Goal: Task Accomplishment & Management: Use online tool/utility

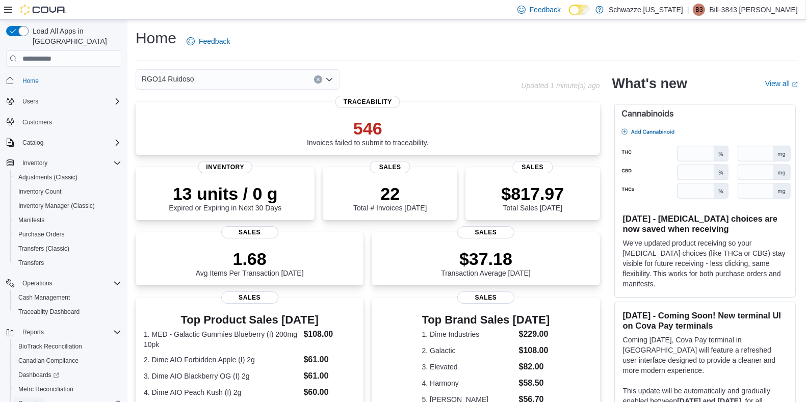
click at [29, 400] on span "Reports" at bounding box center [28, 404] width 21 height 8
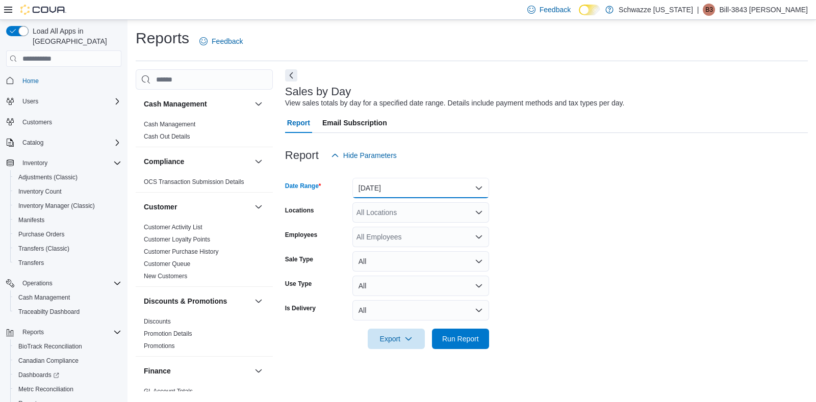
click at [449, 195] on button "[DATE]" at bounding box center [420, 188] width 137 height 20
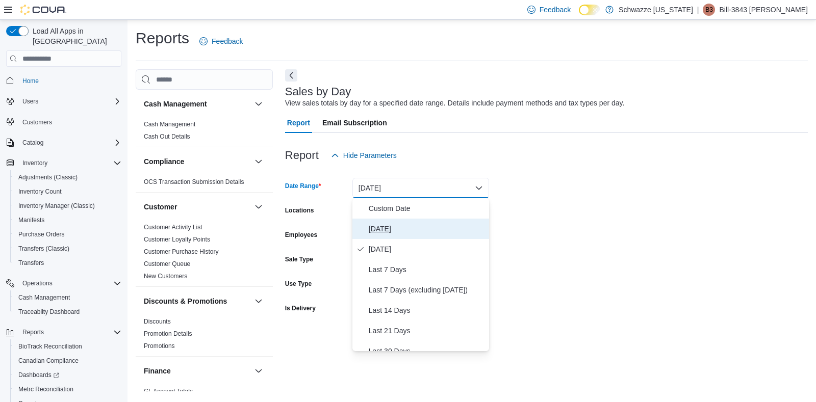
click at [423, 232] on span "[DATE]" at bounding box center [427, 229] width 116 height 12
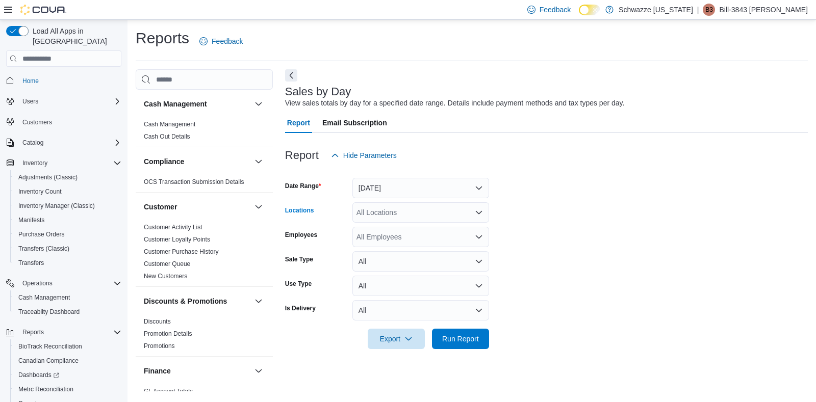
click at [426, 217] on div "All Locations" at bounding box center [420, 212] width 137 height 20
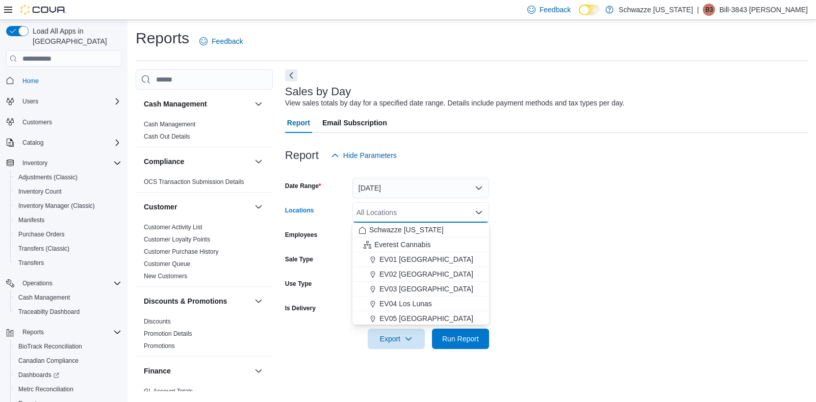
click at [426, 217] on div "All Locations" at bounding box center [420, 212] width 137 height 20
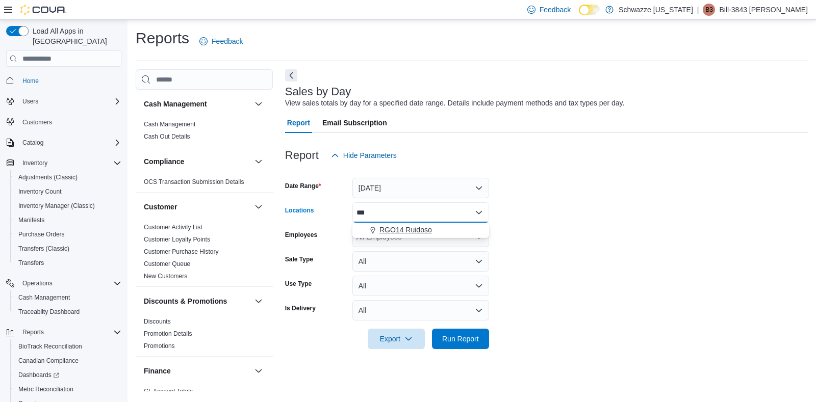
type input "***"
click at [416, 229] on span "RGO14 Ruidoso" at bounding box center [405, 230] width 53 height 10
drag, startPoint x: 607, startPoint y: 220, endPoint x: 589, endPoint y: 230, distance: 20.6
click at [589, 230] on form "Date Range [DATE] Locations RGO14 Ruidoso Employees All Employees Sale Type All…" at bounding box center [546, 258] width 523 height 184
click at [447, 241] on div "All Employees" at bounding box center [420, 237] width 137 height 20
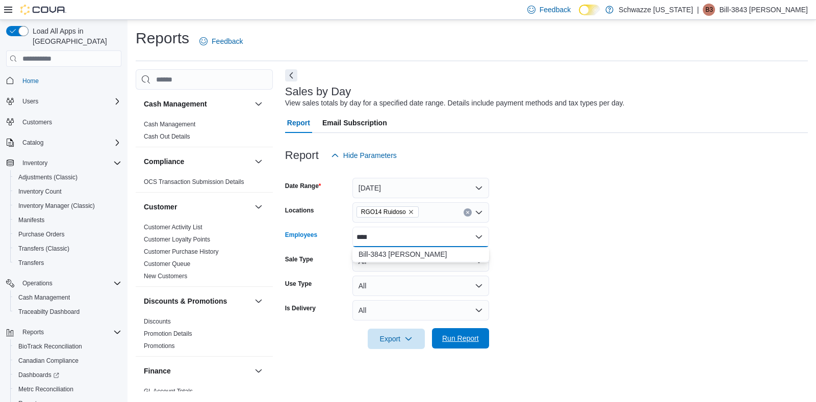
type input "****"
click at [460, 345] on span "Run Report" at bounding box center [460, 338] width 45 height 20
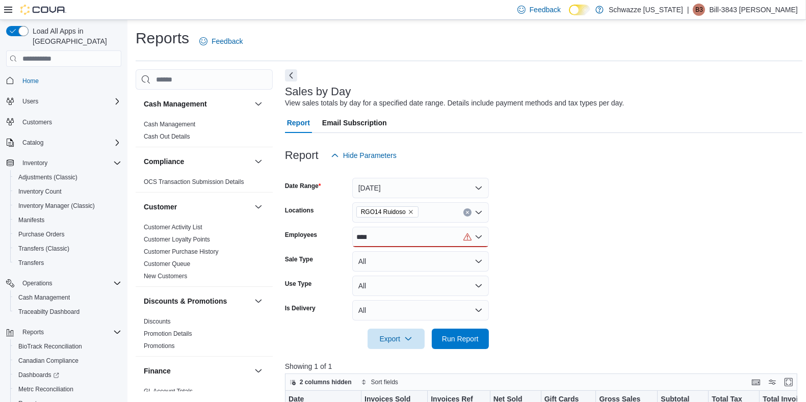
click at [386, 240] on div "****" at bounding box center [420, 237] width 137 height 20
click at [402, 255] on span "Bill-3843 [PERSON_NAME]" at bounding box center [420, 254] width 124 height 10
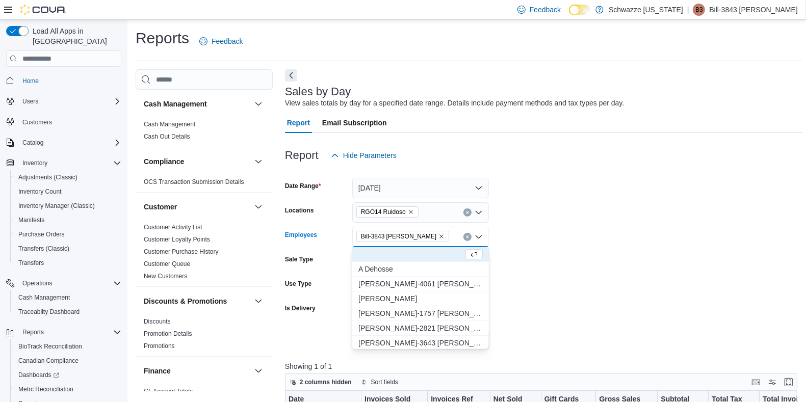
click at [688, 216] on form "Date Range [DATE] Locations RGO14 Ruidoso Employees Bill-3843 [PERSON_NAME] Com…" at bounding box center [543, 258] width 517 height 184
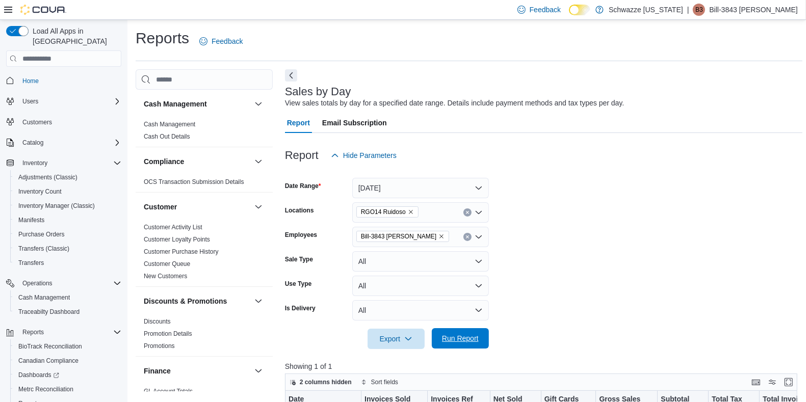
click at [471, 337] on span "Run Report" at bounding box center [460, 338] width 37 height 10
click at [467, 237] on icon "Clear input" at bounding box center [467, 237] width 3 height 3
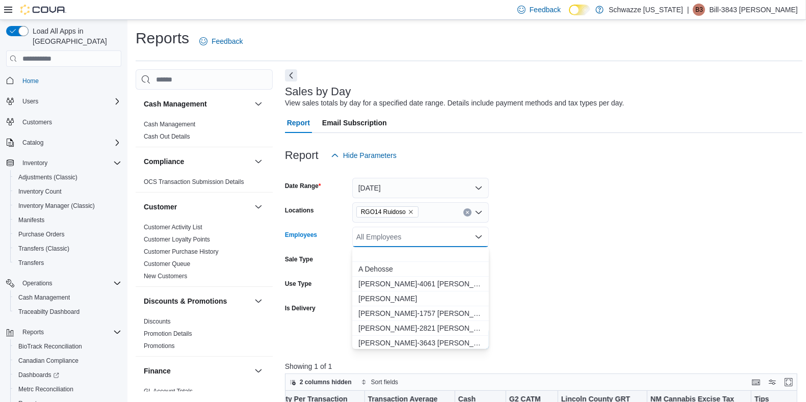
click at [698, 160] on div "Report Hide Parameters" at bounding box center [543, 155] width 517 height 20
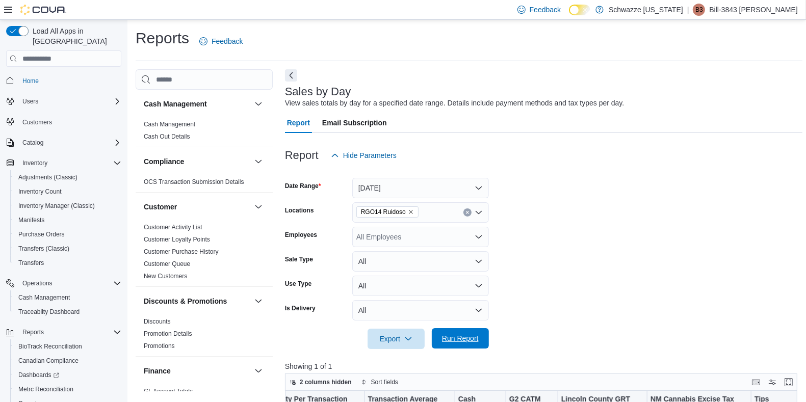
click at [472, 339] on span "Run Report" at bounding box center [460, 338] width 37 height 10
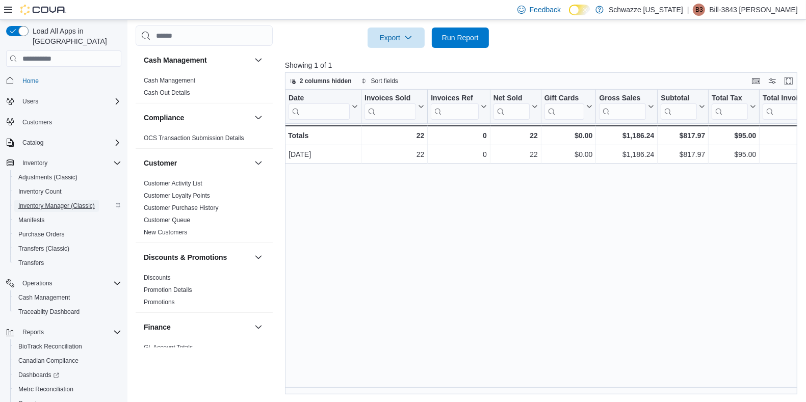
click at [60, 202] on span "Inventory Manager (Classic)" at bounding box center [56, 206] width 76 height 8
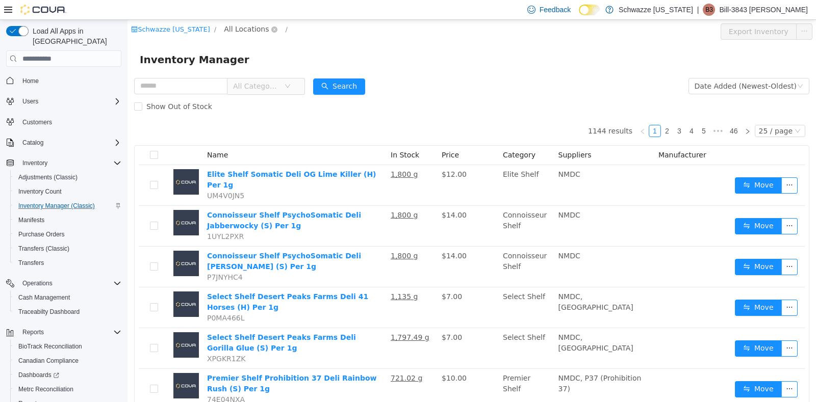
click at [245, 29] on span "All Locations" at bounding box center [246, 28] width 45 height 11
type input "***"
drag, startPoint x: 275, startPoint y: 102, endPoint x: 279, endPoint y: 88, distance: 14.5
click at [279, 88] on li "[PERSON_NAME] RGO14 Ruidoso" at bounding box center [268, 93] width 82 height 32
click at [284, 102] on span "RGO14 Ruidoso" at bounding box center [279, 102] width 56 height 8
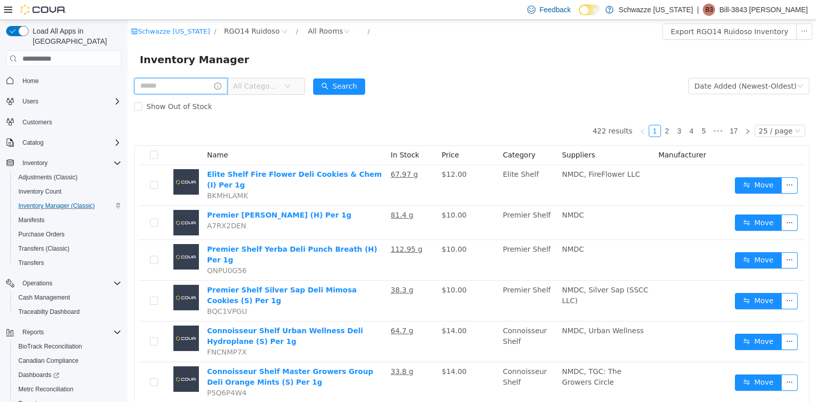
click at [176, 87] on input "text" at bounding box center [180, 86] width 93 height 16
type input "*******"
click at [359, 83] on button "Search" at bounding box center [349, 87] width 52 height 16
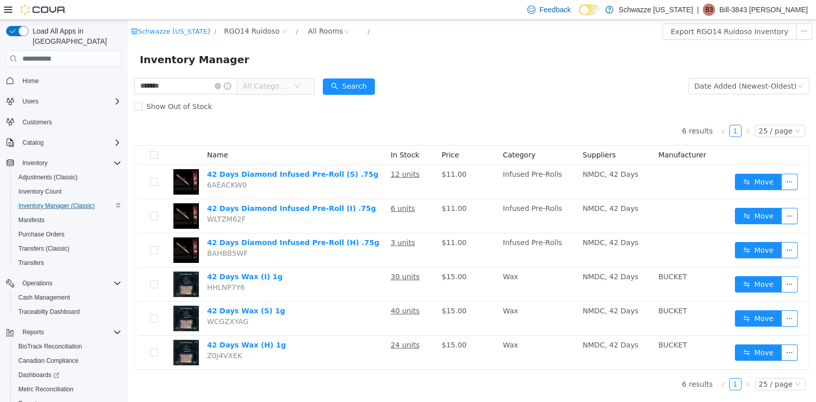
click at [458, 61] on div "Inventory Manager" at bounding box center [472, 59] width 664 height 16
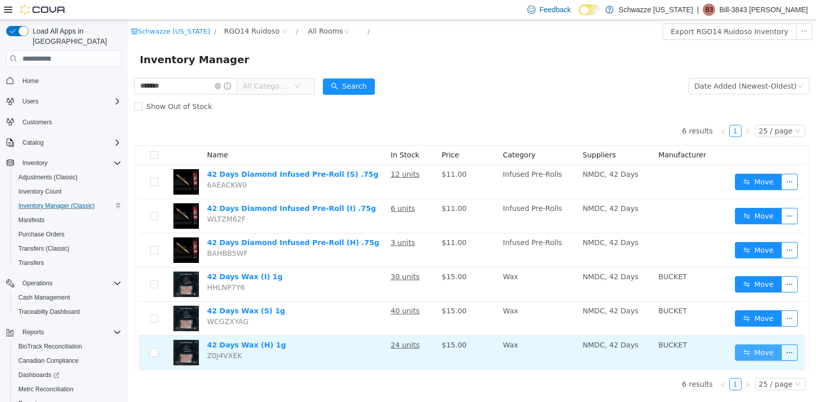
click at [767, 350] on button "Move" at bounding box center [758, 353] width 47 height 16
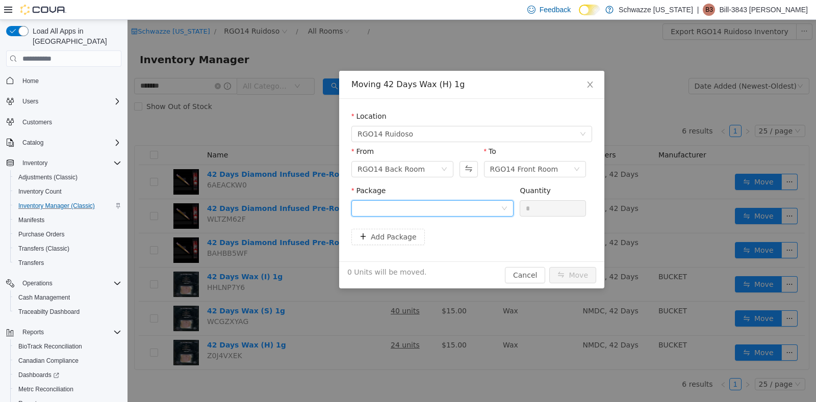
click at [503, 208] on icon "icon: down" at bounding box center [504, 208] width 6 height 6
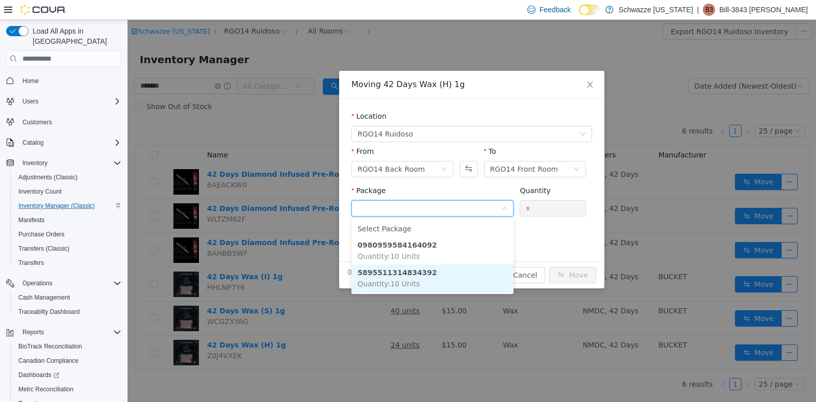
click at [408, 274] on strong "5895511314834392" at bounding box center [397, 273] width 80 height 8
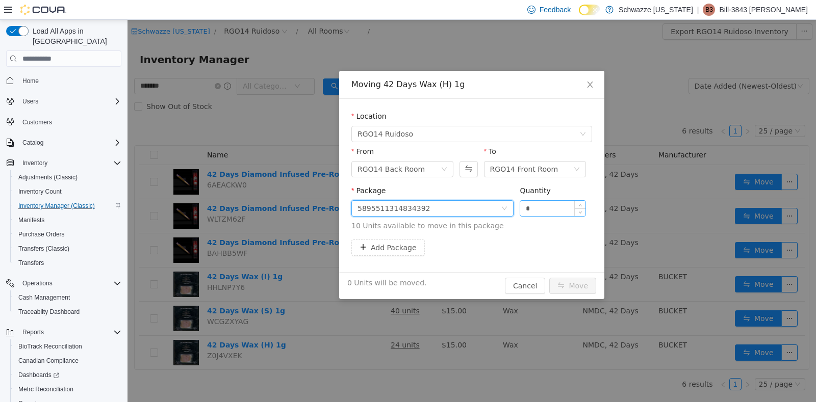
click at [530, 208] on input "*" at bounding box center [552, 208] width 65 height 15
type input "**"
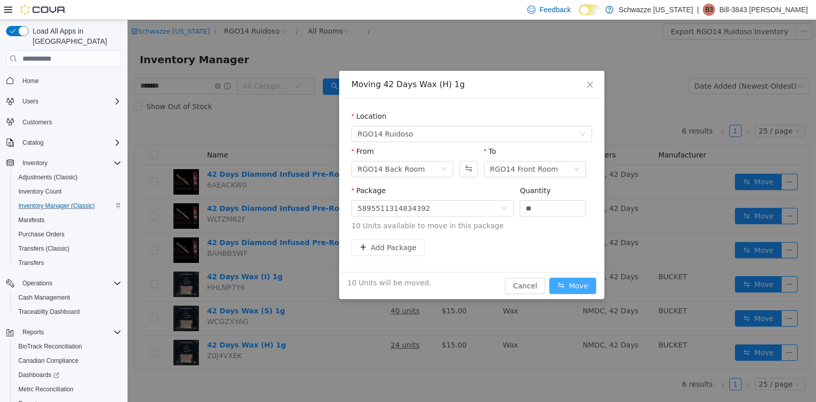
click at [566, 283] on button "Move" at bounding box center [572, 286] width 47 height 16
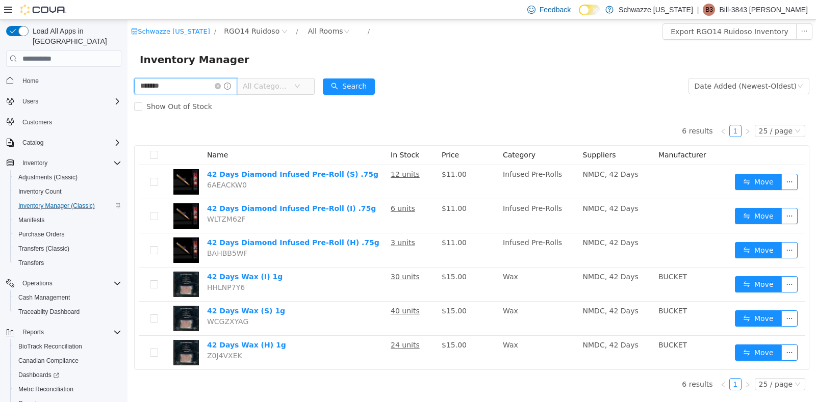
click at [168, 86] on input "*******" at bounding box center [185, 86] width 103 height 16
type input "*"
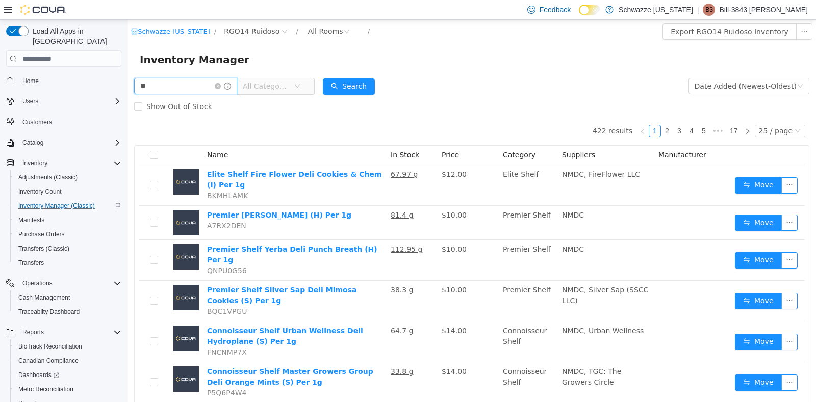
type input "*"
type input "**********"
click at [352, 81] on button "Search" at bounding box center [349, 87] width 52 height 16
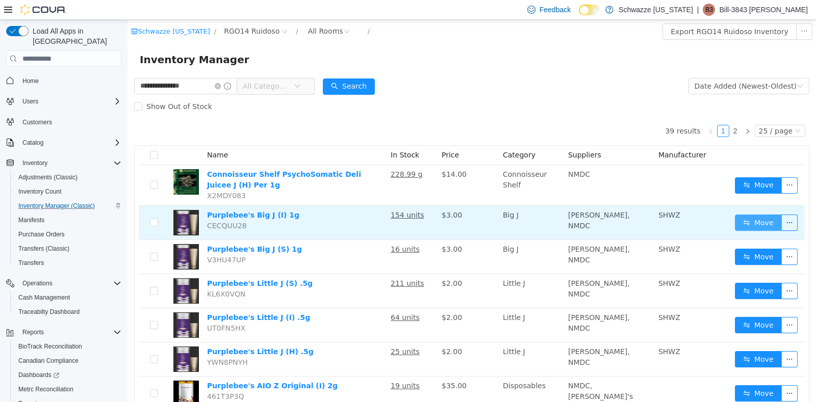
click at [748, 222] on button "Move" at bounding box center [758, 223] width 47 height 16
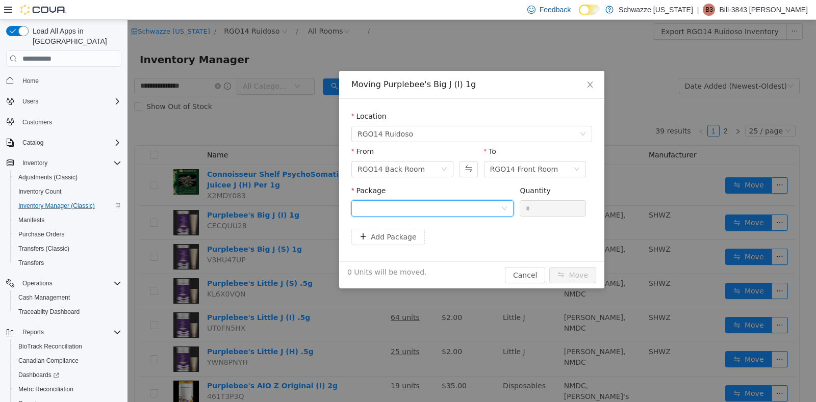
click at [505, 207] on icon "icon: down" at bounding box center [504, 208] width 6 height 6
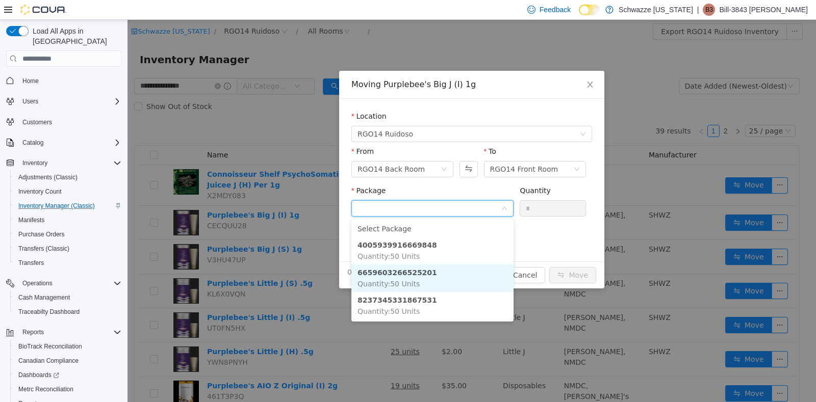
click at [414, 273] on strong "6659603266525201" at bounding box center [397, 273] width 80 height 8
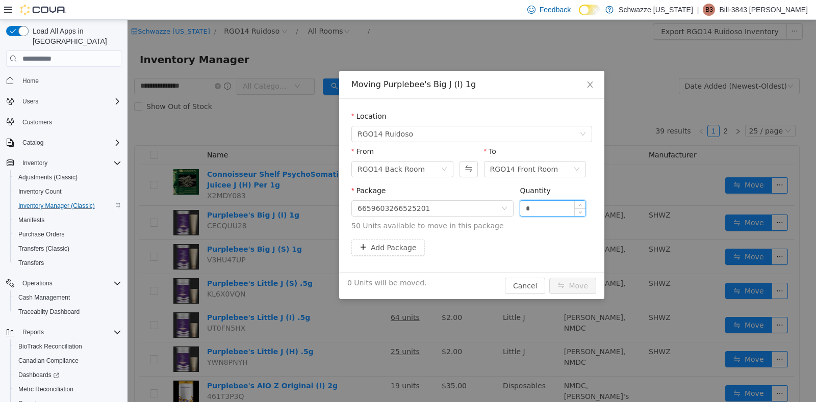
click at [532, 209] on input "*" at bounding box center [552, 208] width 65 height 15
type input "**"
click at [576, 284] on button "Move" at bounding box center [572, 286] width 47 height 16
